Goal: Transaction & Acquisition: Purchase product/service

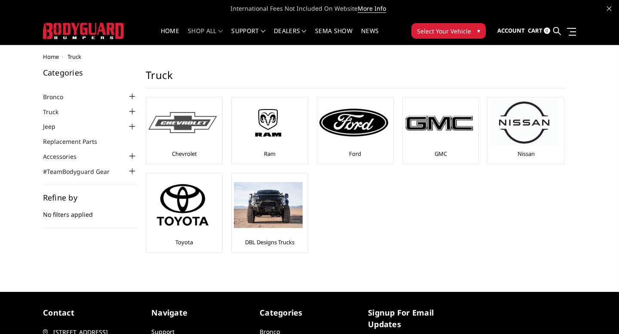
click at [170, 132] on img at bounding box center [182, 122] width 69 height 21
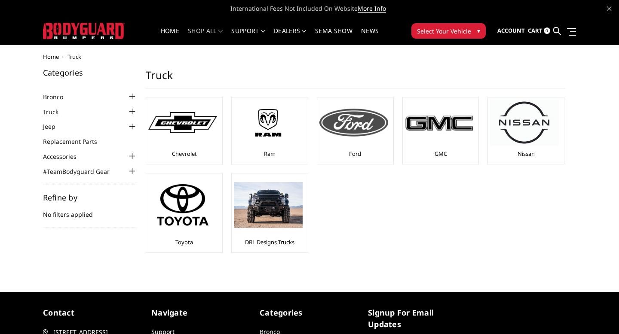
click at [375, 135] on img at bounding box center [353, 122] width 69 height 27
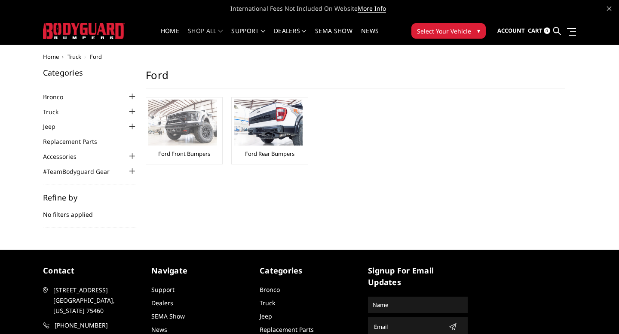
click at [202, 119] on img at bounding box center [182, 123] width 69 height 46
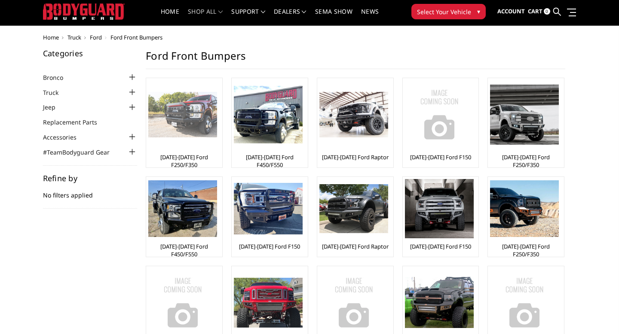
scroll to position [18, 0]
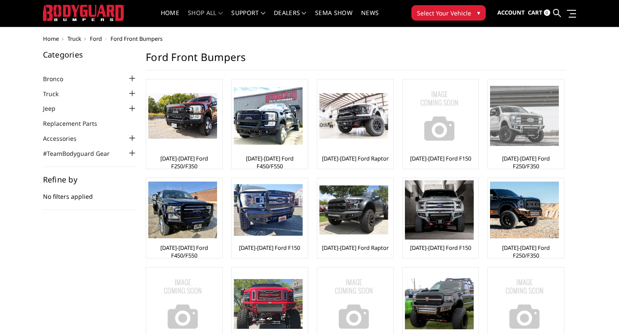
click at [519, 123] on img at bounding box center [524, 116] width 69 height 60
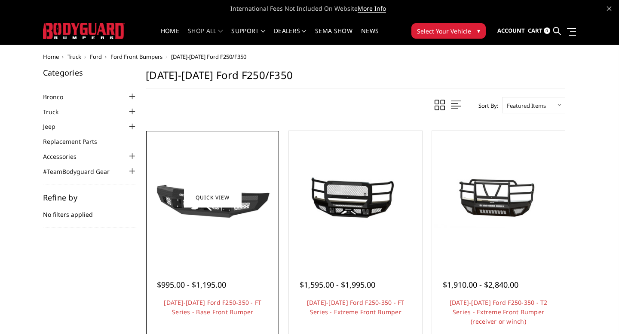
click at [223, 165] on img at bounding box center [212, 197] width 128 height 72
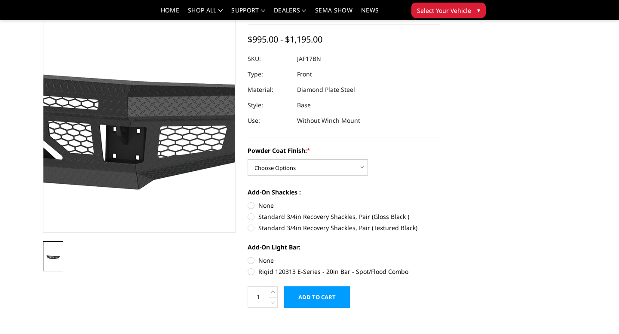
scroll to position [70, 0]
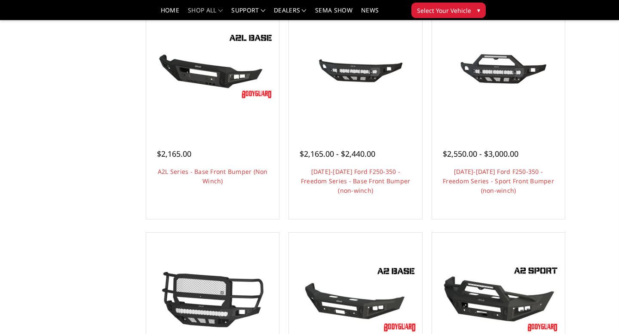
scroll to position [293, 0]
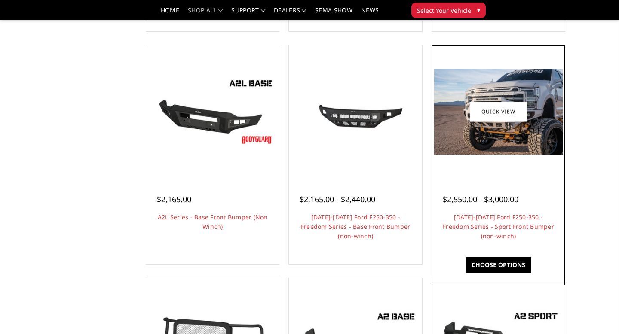
click at [512, 148] on img at bounding box center [498, 111] width 128 height 85
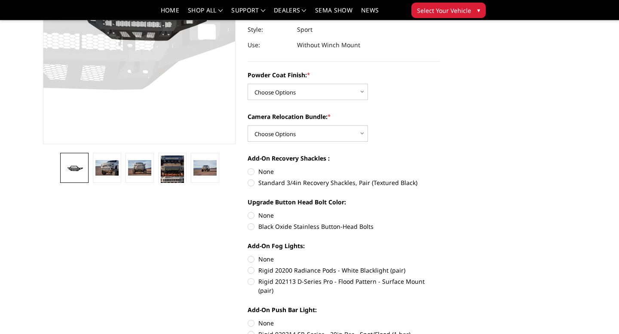
scroll to position [161, 0]
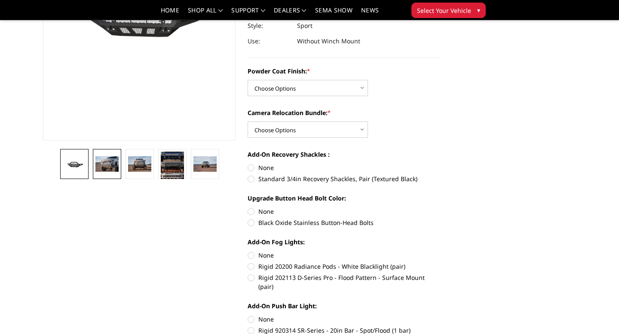
click at [112, 168] on img at bounding box center [106, 163] width 23 height 15
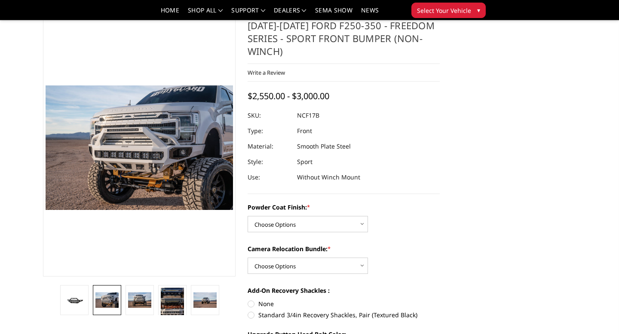
scroll to position [21, 0]
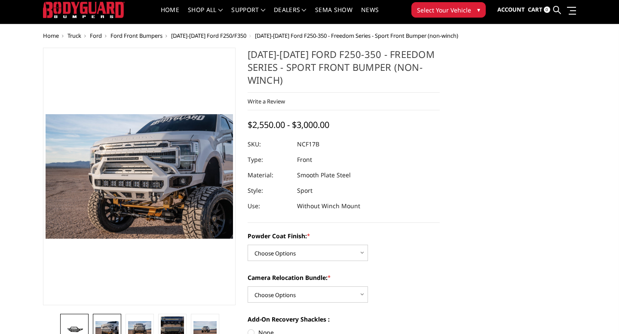
click at [80, 326] on img at bounding box center [74, 328] width 23 height 11
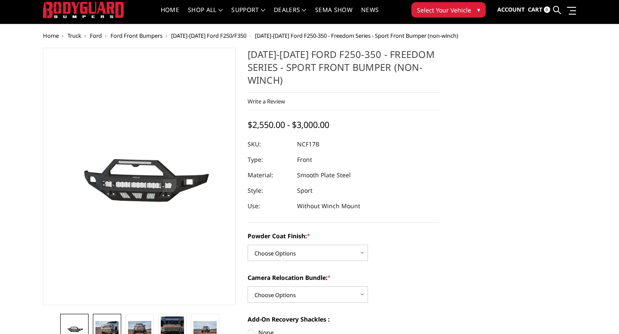
click at [116, 324] on img at bounding box center [106, 328] width 23 height 15
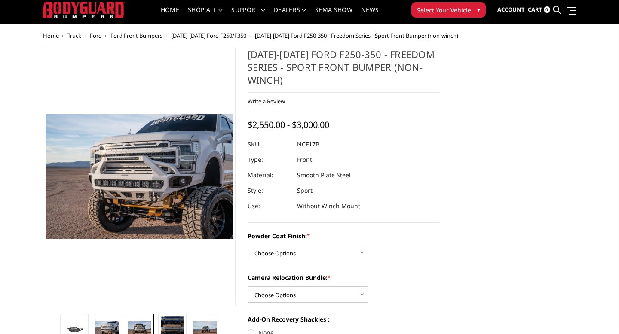
click at [132, 326] on img at bounding box center [139, 328] width 23 height 15
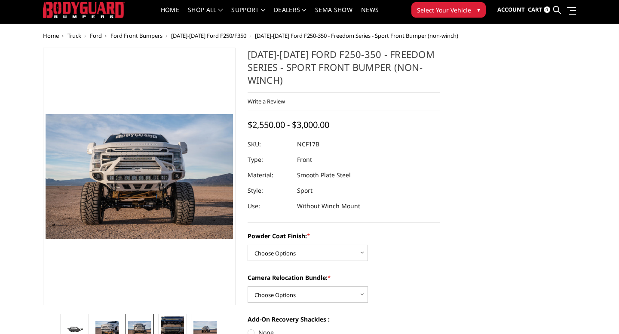
click at [214, 329] on img at bounding box center [204, 328] width 23 height 15
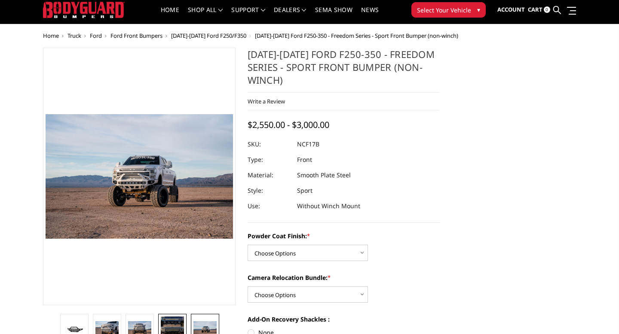
click at [183, 326] on img at bounding box center [172, 333] width 23 height 32
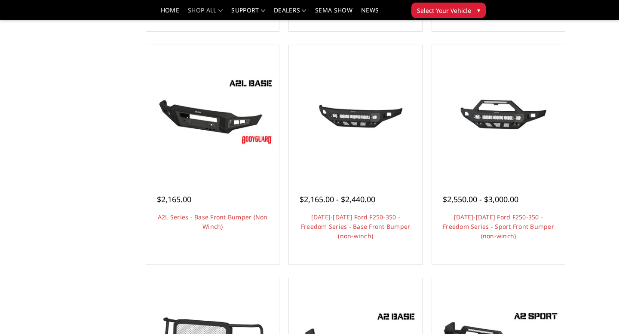
scroll to position [293, 0]
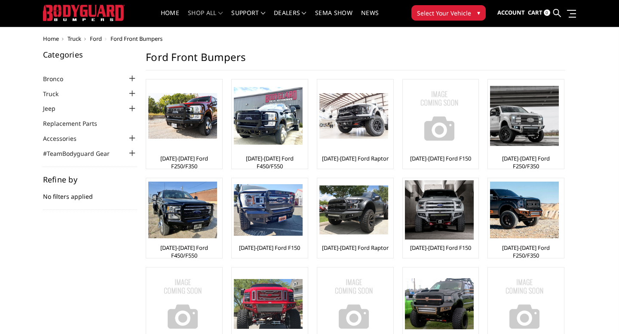
scroll to position [18, 0]
